Goal: Find specific page/section: Find specific page/section

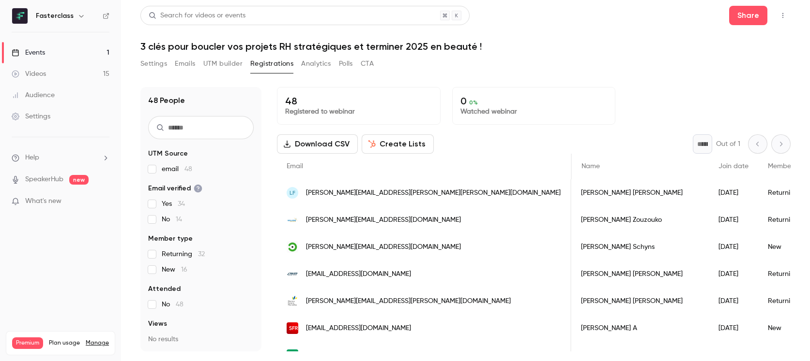
scroll to position [0, 332]
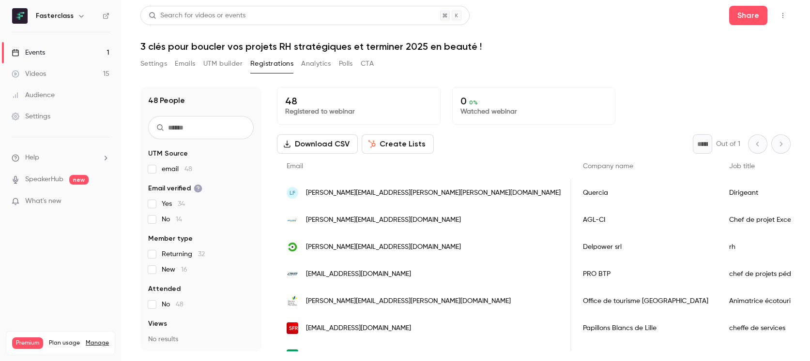
click at [85, 49] on link "Events 1" at bounding box center [60, 52] width 121 height 21
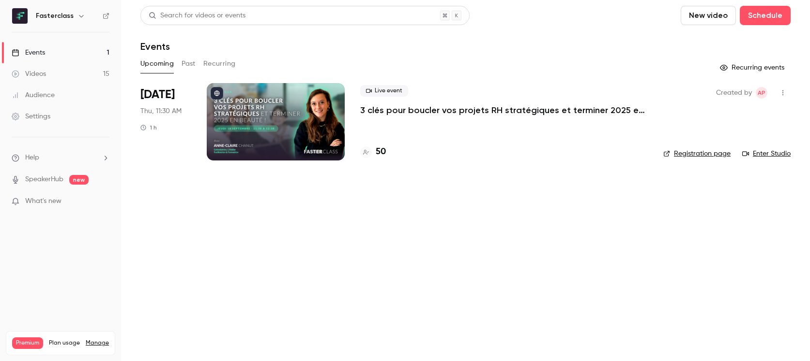
click at [377, 151] on h4 "50" at bounding box center [381, 152] width 10 height 13
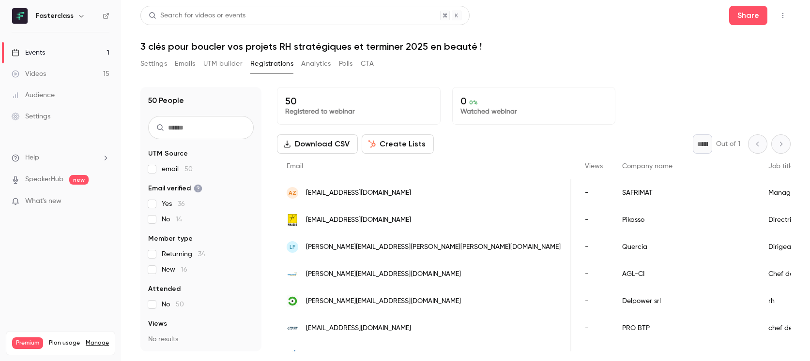
click at [58, 50] on link "Events 1" at bounding box center [60, 52] width 121 height 21
